Goal: Task Accomplishment & Management: Use online tool/utility

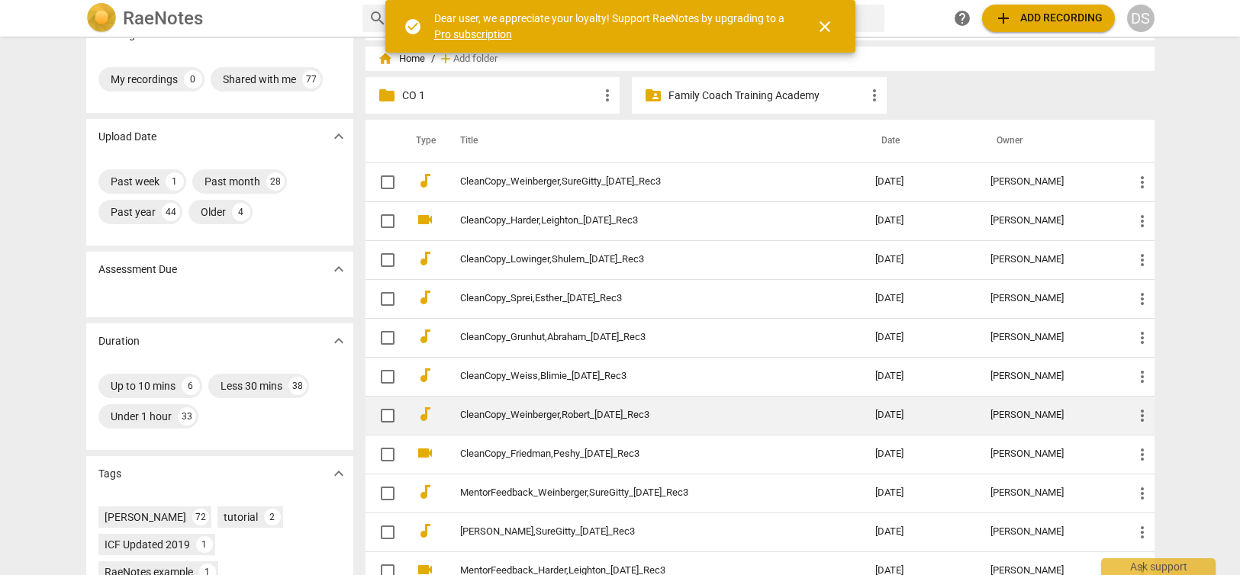
scroll to position [27, 0]
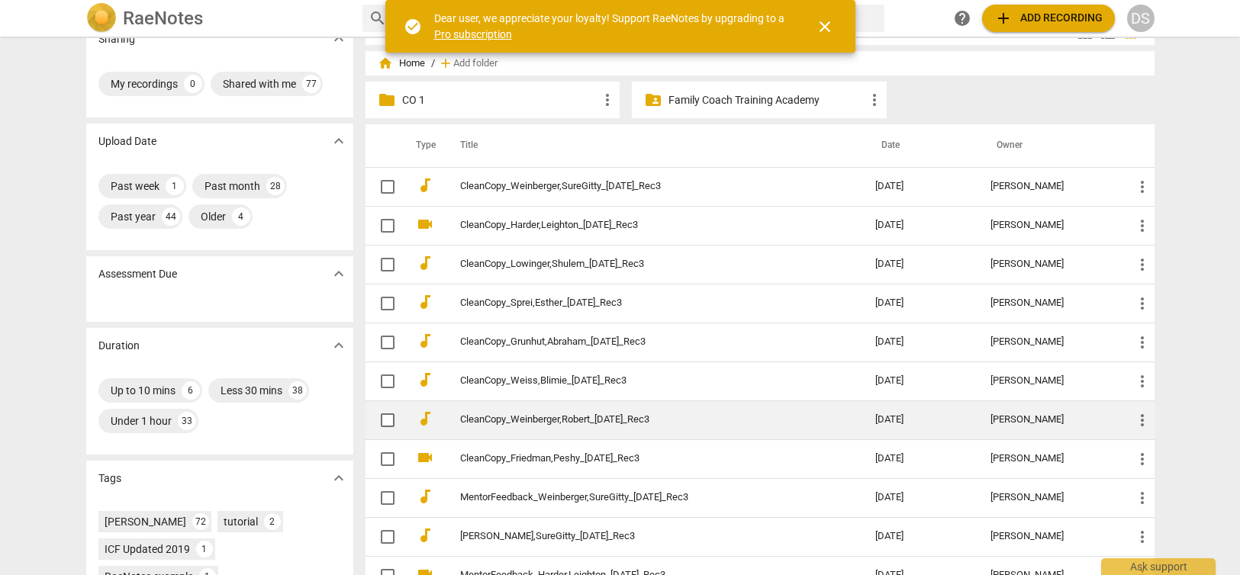
click at [552, 412] on td "CleanCopy_Weinberger,Robert_[DATE]_Rec3" at bounding box center [652, 420] width 421 height 39
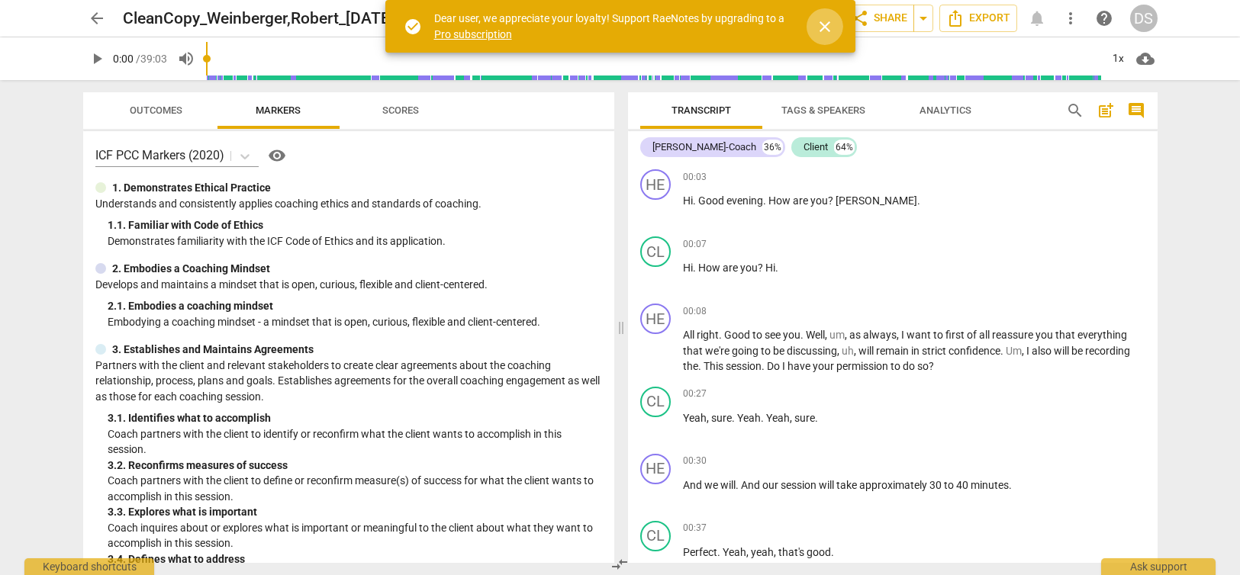
click at [826, 24] on span "close" at bounding box center [825, 27] width 18 height 18
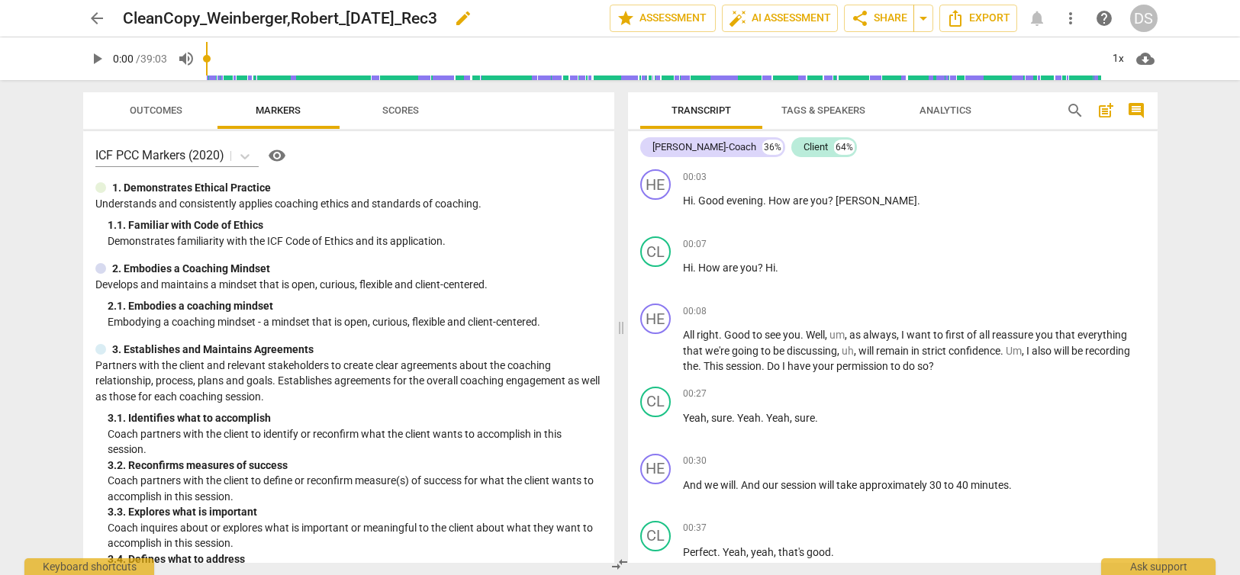
click at [477, 16] on span "edit" at bounding box center [462, 18] width 27 height 18
drag, startPoint x: 475, startPoint y: 16, endPoint x: 114, endPoint y: 25, distance: 361.0
click at [114, 25] on div "arrow_back CleanCopy_Weinberger,Robert_[DATE]_Rec3 done clear star Assessment a…" at bounding box center [620, 18] width 1074 height 29
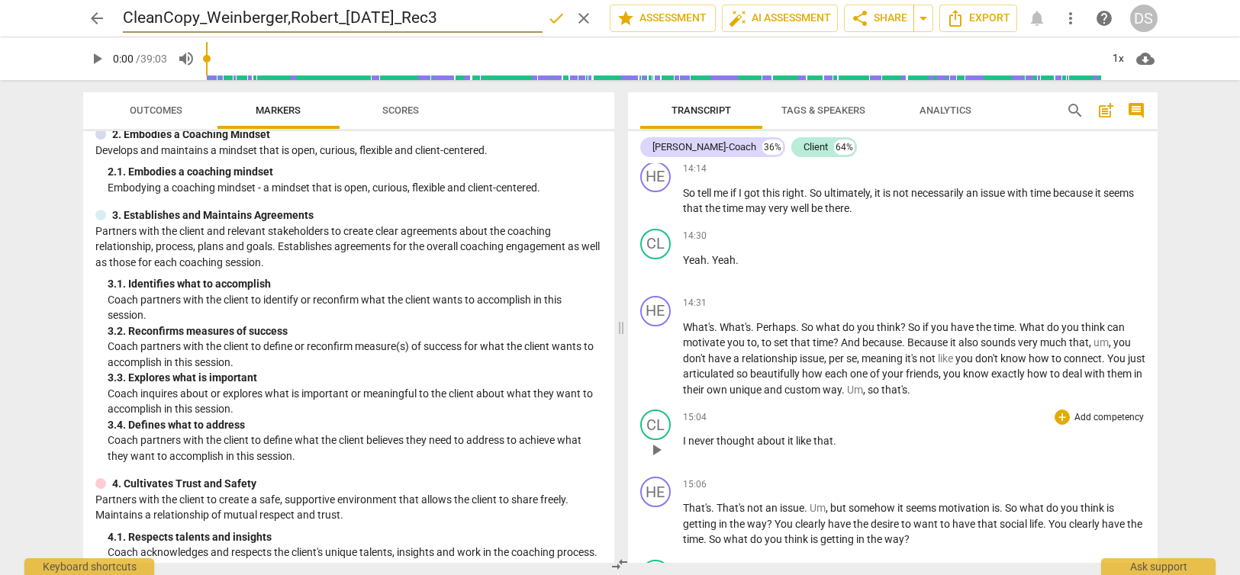
scroll to position [3258, 0]
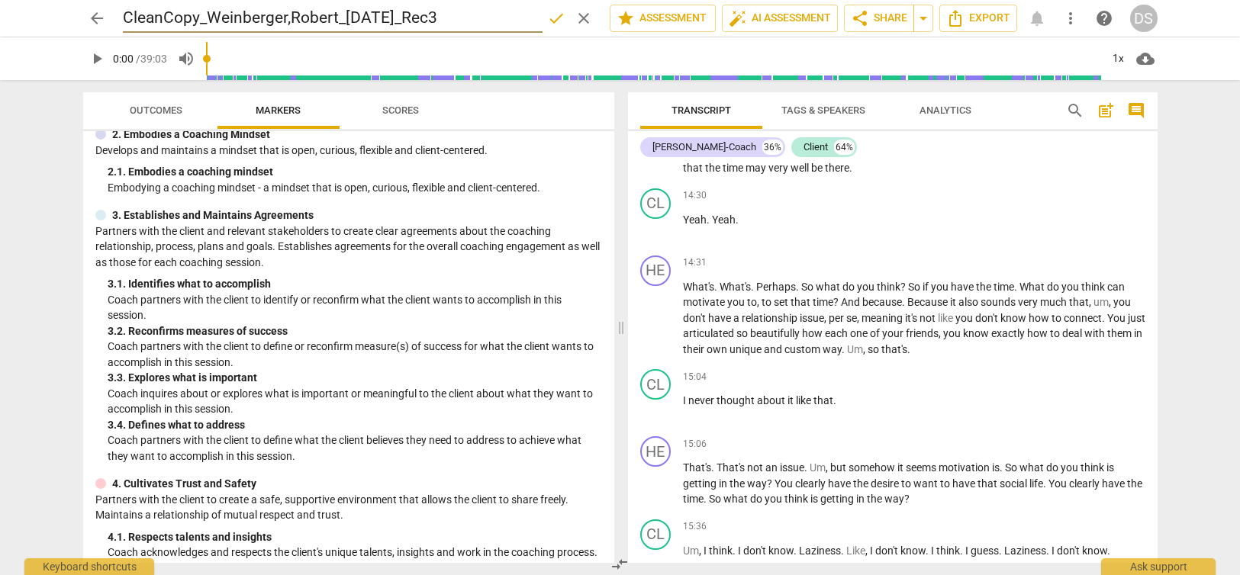
drag, startPoint x: 475, startPoint y: 12, endPoint x: 114, endPoint y: 12, distance: 360.1
click at [114, 12] on div "arrow_back CleanCopy_Weinberger,Robert_[DATE]_Rec3 done clear star Assessment a…" at bounding box center [620, 18] width 1074 height 29
click at [96, 17] on span "arrow_back" at bounding box center [97, 18] width 18 height 18
